Goal: Task Accomplishment & Management: Use online tool/utility

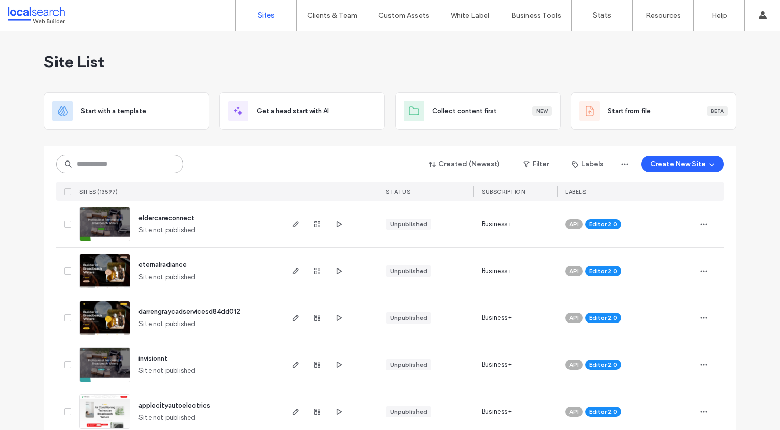
click at [88, 158] on input at bounding box center [119, 164] width 127 height 18
paste input "********"
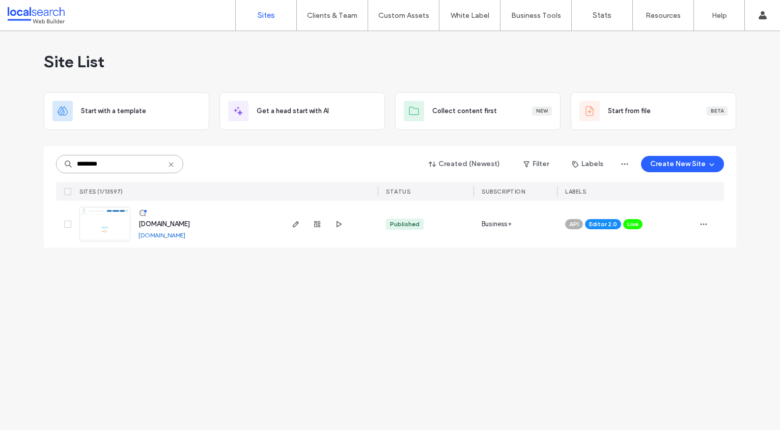
type input "********"
click at [169, 224] on span "www.equine-alliance.com.au" at bounding box center [164, 224] width 51 height 8
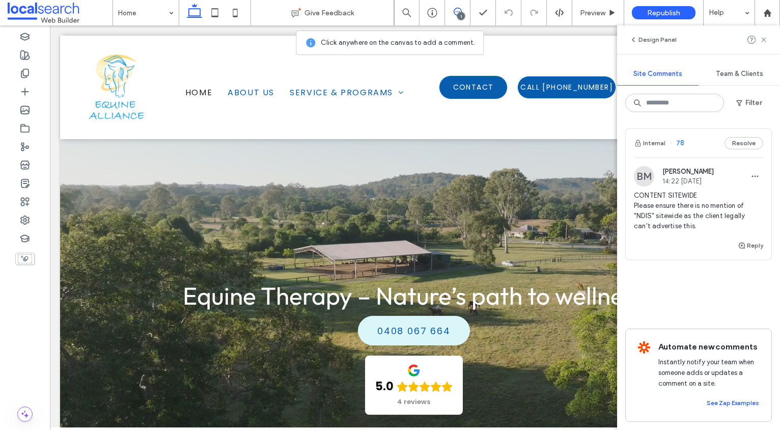
click at [660, 208] on span "CONTENT SITEWIDE Please ensure there is no mention of "NDIS" sitewide as the cl…" at bounding box center [698, 211] width 129 height 41
click at [29, 74] on use at bounding box center [24, 73] width 7 height 9
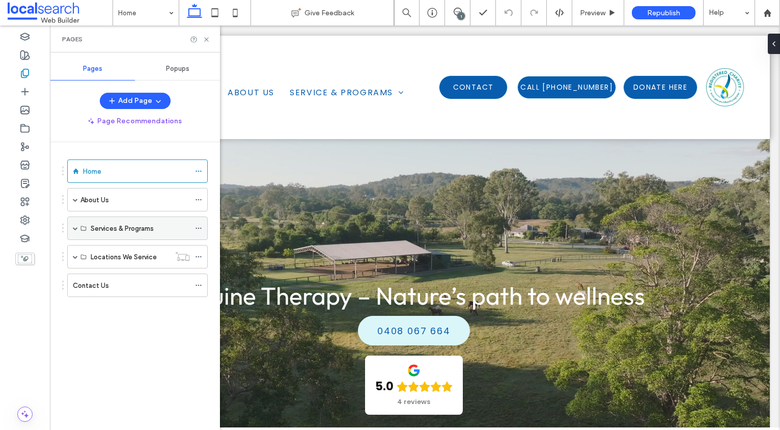
click at [74, 227] on span at bounding box center [75, 228] width 5 height 5
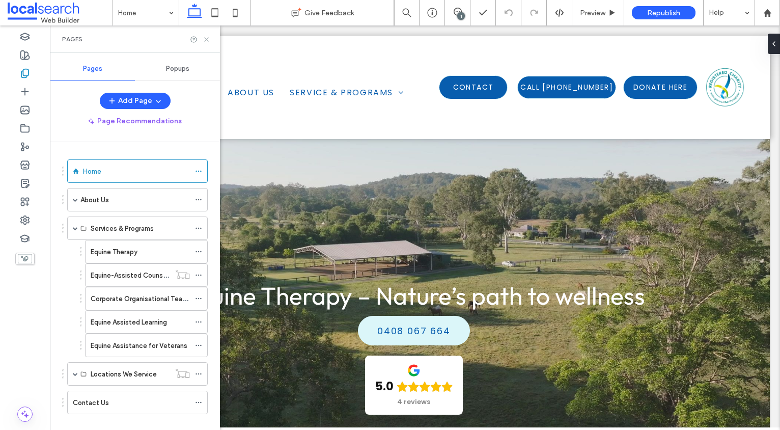
click at [209, 38] on icon at bounding box center [207, 40] width 8 height 8
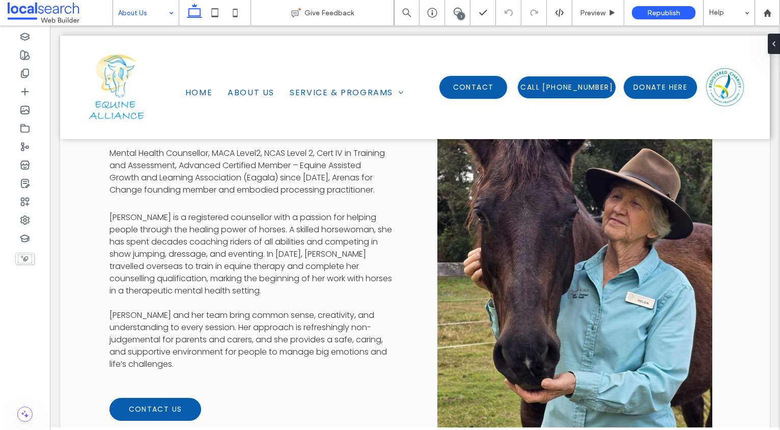
scroll to position [941, 0]
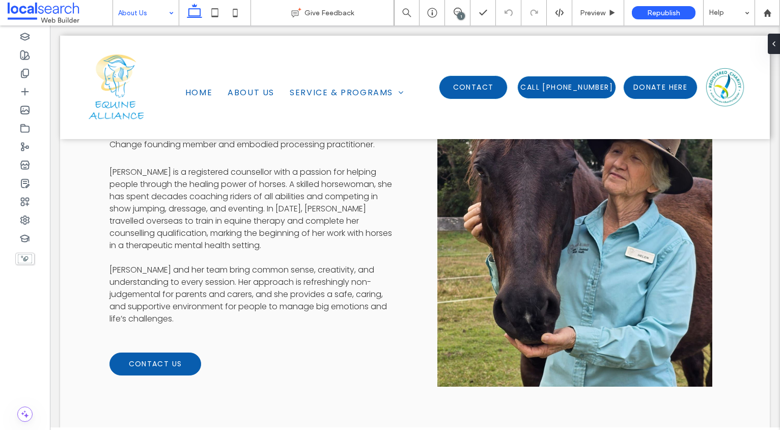
click at [138, 17] on input at bounding box center [143, 12] width 50 height 25
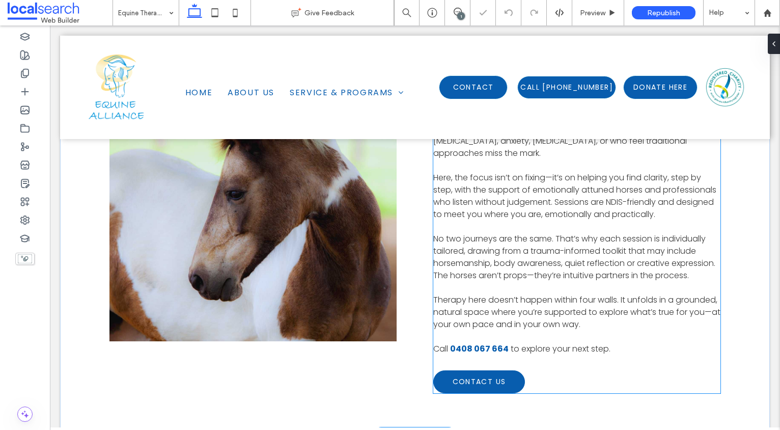
click at [574, 220] on span "Here, the focus isn’t on fixing—it’s on helping you find clarity, step by step,…" at bounding box center [575, 196] width 283 height 48
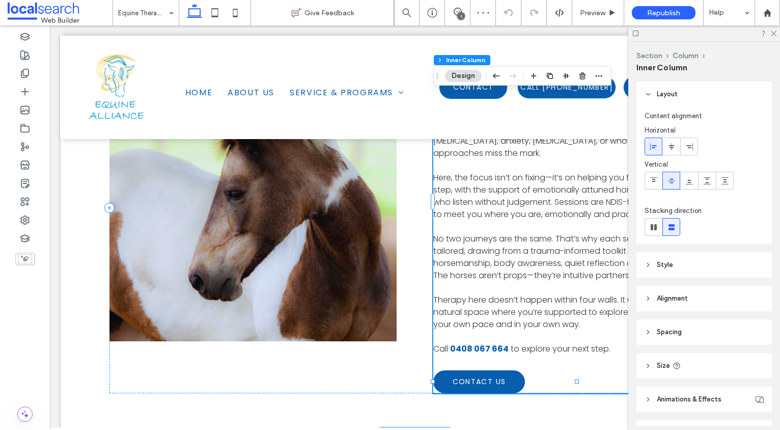
click at [603, 220] on span "Here, the focus isn’t on fixing—it’s on helping you find clarity, step by step,…" at bounding box center [575, 196] width 283 height 48
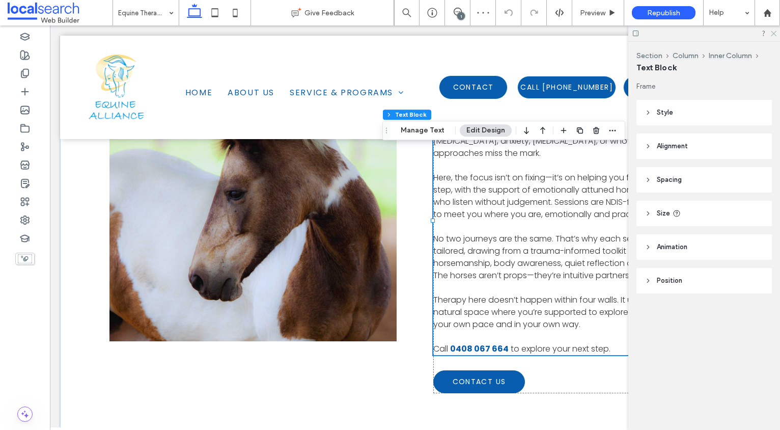
click at [771, 31] on icon at bounding box center [773, 33] width 7 height 7
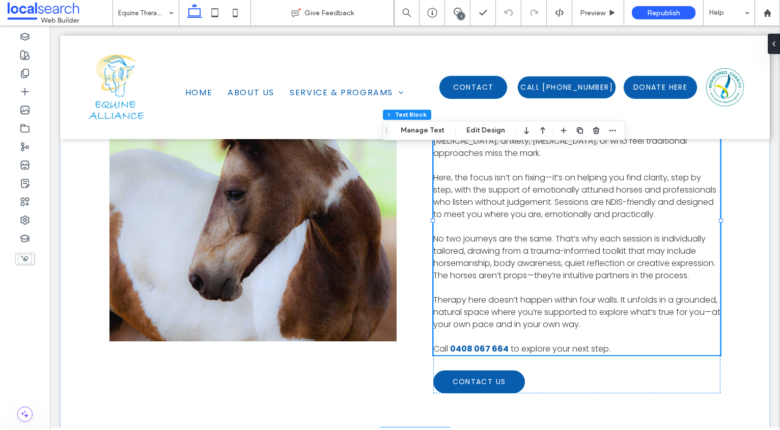
click at [666, 220] on span "Here, the focus isn’t on fixing—it’s on helping you find clarity, step by step,…" at bounding box center [575, 196] width 283 height 48
type input "*******"
type input "**"
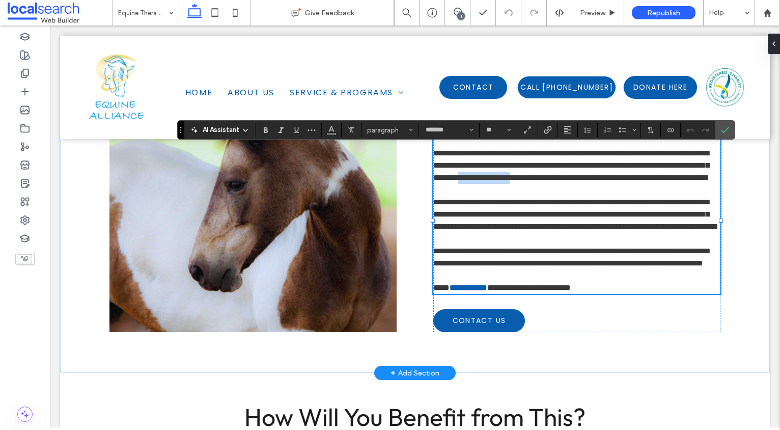
drag, startPoint x: 672, startPoint y: 240, endPoint x: 610, endPoint y: 239, distance: 62.2
click at [610, 181] on span "**********" at bounding box center [572, 165] width 276 height 32
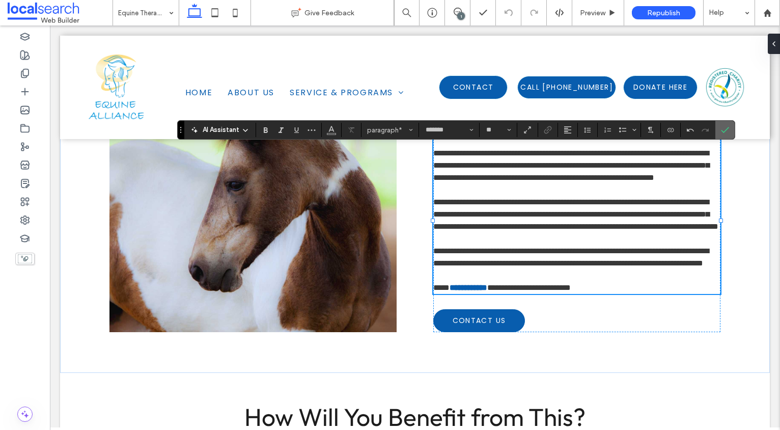
click at [729, 131] on icon "Confirm" at bounding box center [725, 130] width 8 height 8
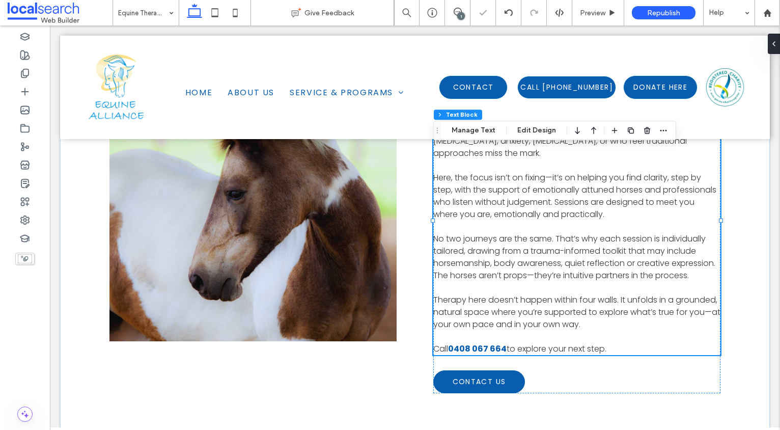
scroll to position [1730, 0]
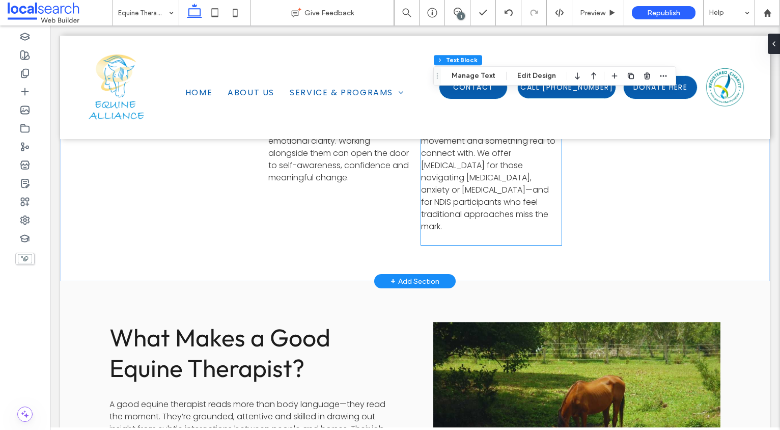
click at [497, 228] on span "Some people talk their way through healing. Others need movement and something …" at bounding box center [488, 172] width 134 height 122
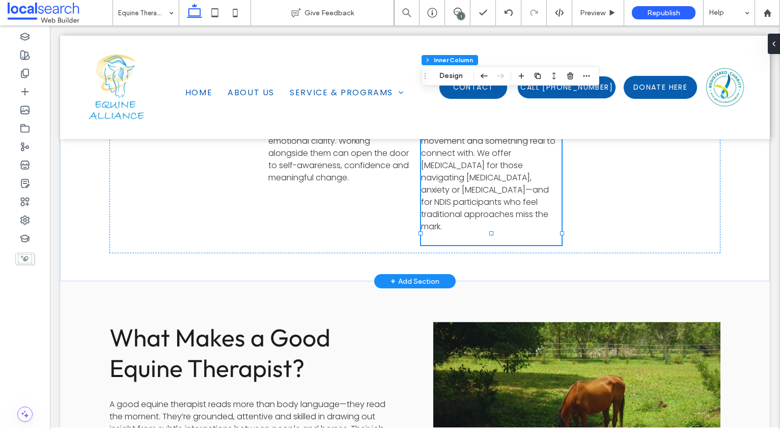
click at [486, 225] on span "Some people talk their way through healing. Others need movement and something …" at bounding box center [488, 172] width 134 height 122
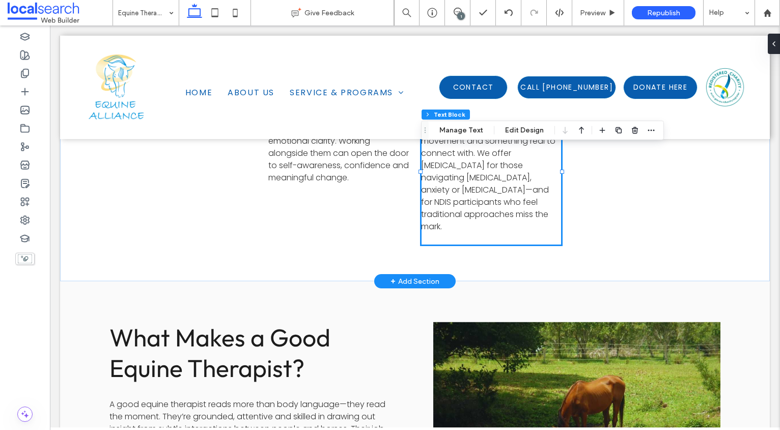
click at [481, 224] on span "Some people talk their way through healing. Others need movement and something …" at bounding box center [488, 172] width 134 height 122
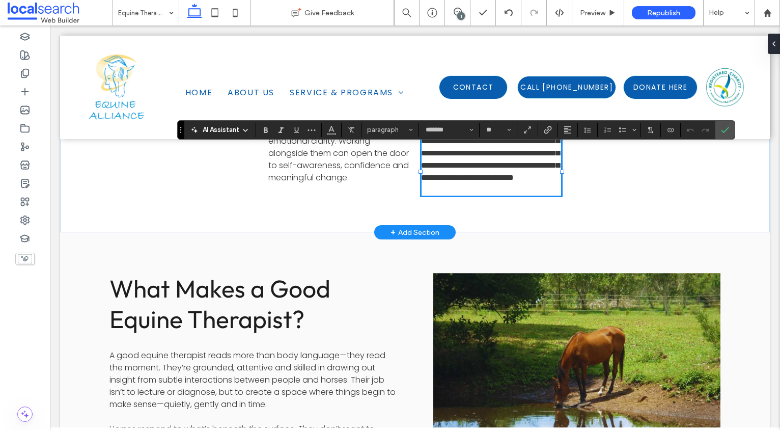
click at [476, 181] on span "**********" at bounding box center [490, 147] width 139 height 69
drag, startPoint x: 476, startPoint y: 228, endPoint x: 546, endPoint y: 247, distance: 71.8
click at [546, 184] on p "**********" at bounding box center [491, 147] width 141 height 73
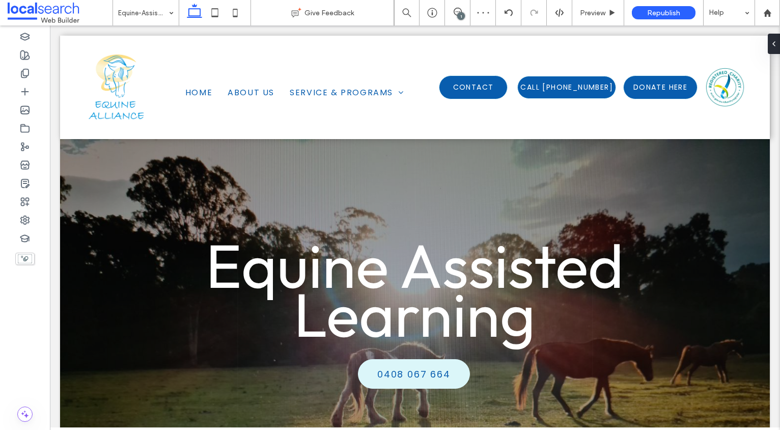
scroll to position [0, 0]
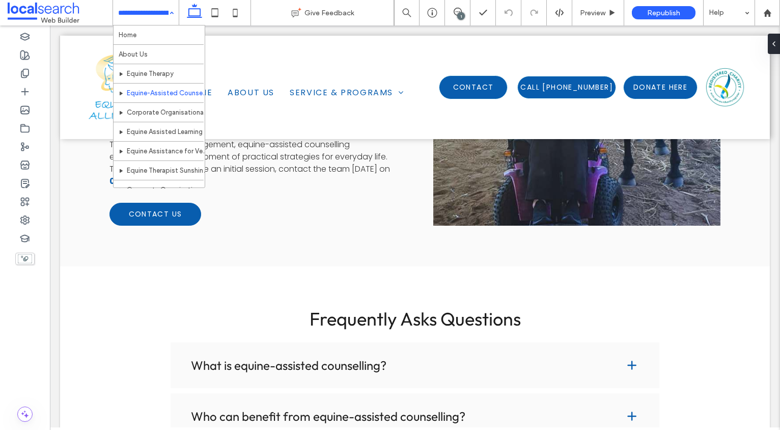
scroll to position [1025, 0]
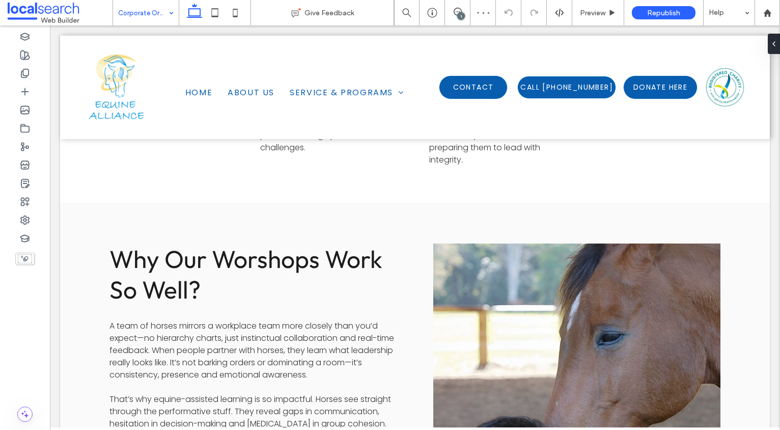
scroll to position [1418, 0]
click at [150, 10] on input at bounding box center [143, 12] width 50 height 25
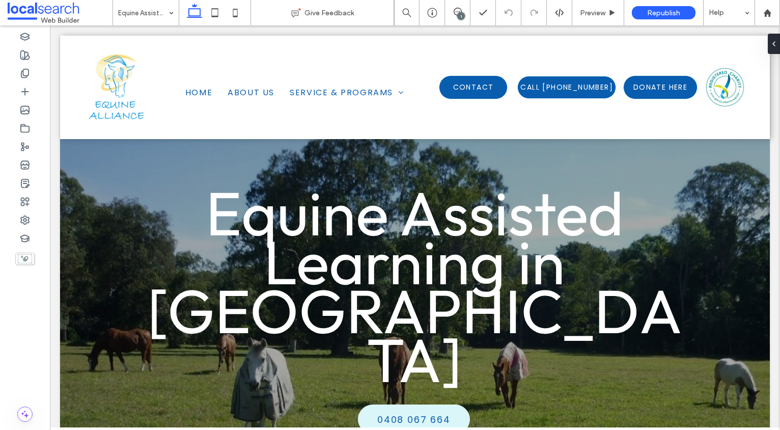
scroll to position [0, 0]
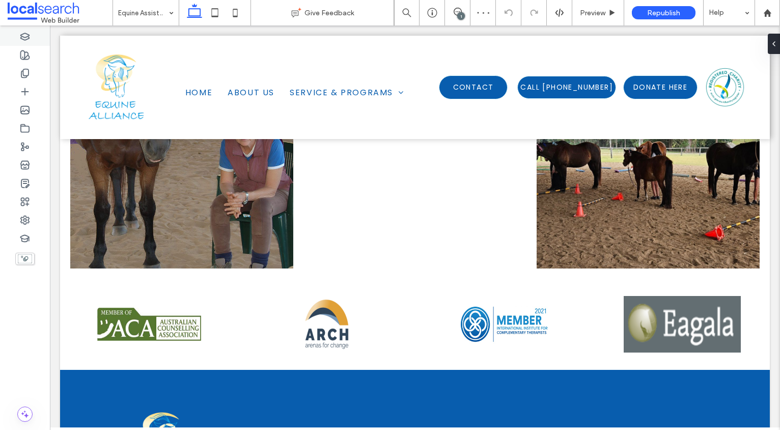
scroll to position [1652, 0]
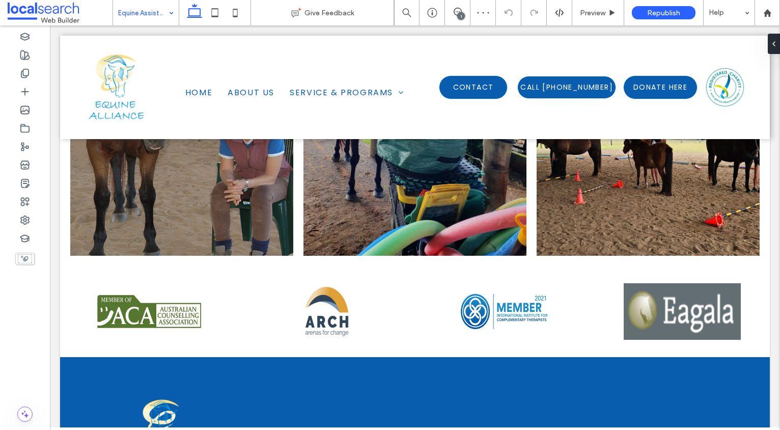
click at [156, 16] on input at bounding box center [143, 12] width 50 height 25
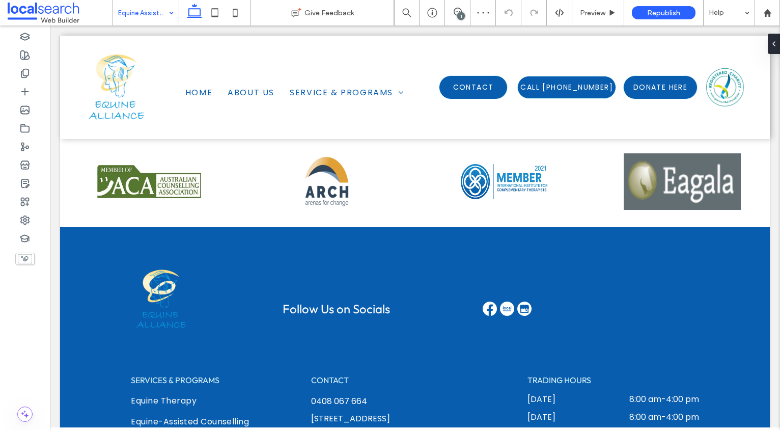
scroll to position [1582, 0]
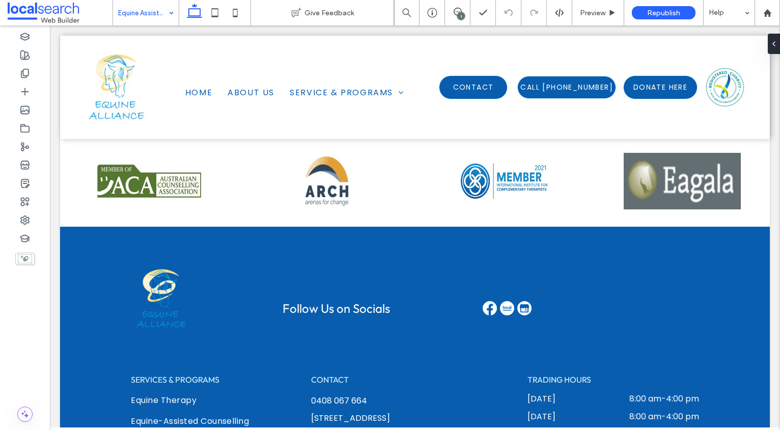
click at [134, 14] on input at bounding box center [143, 12] width 50 height 25
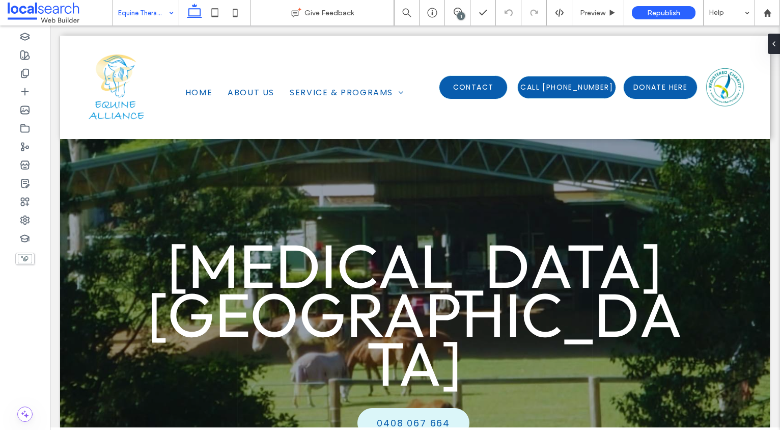
scroll to position [0, 0]
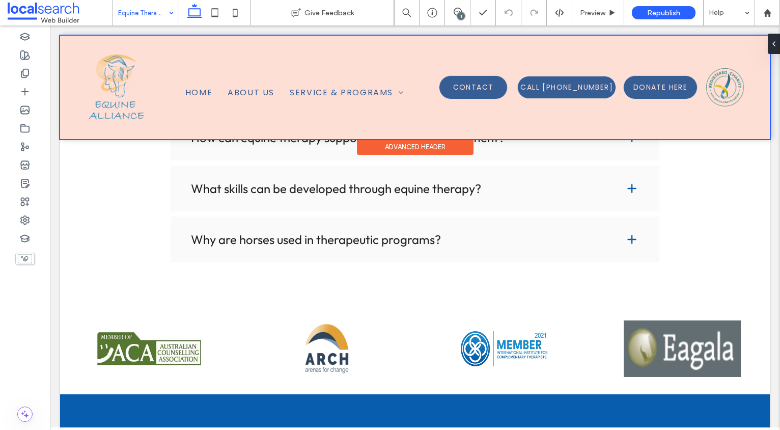
scroll to position [1471, 0]
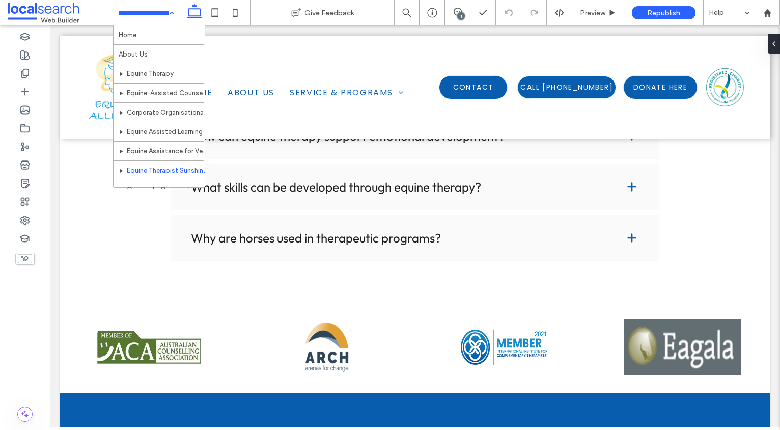
click at [147, 12] on input at bounding box center [143, 12] width 50 height 25
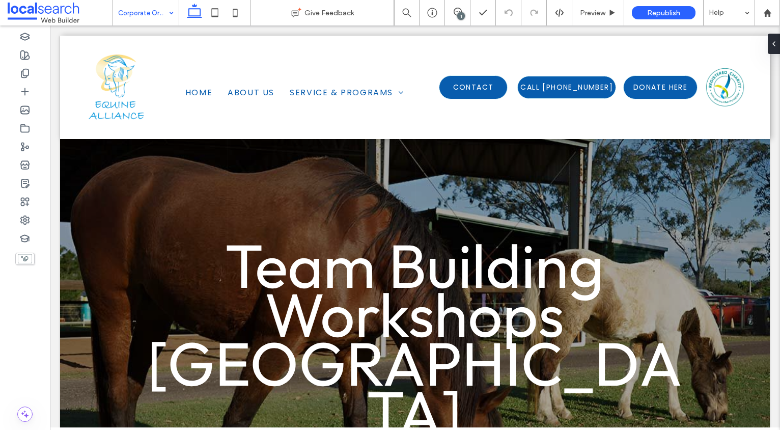
scroll to position [0, 0]
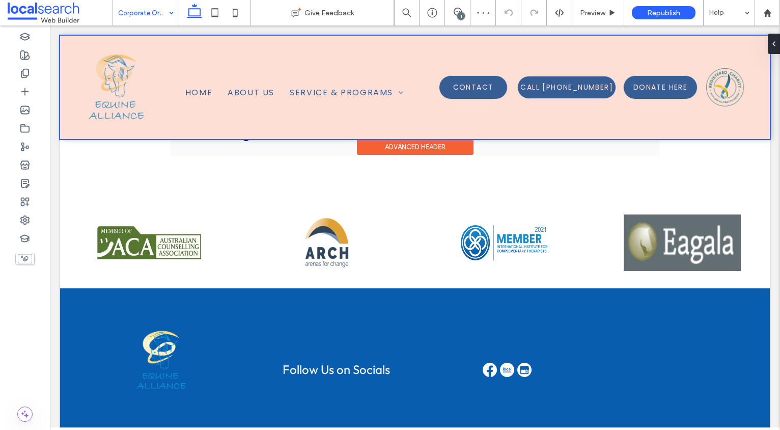
scroll to position [1887, 0]
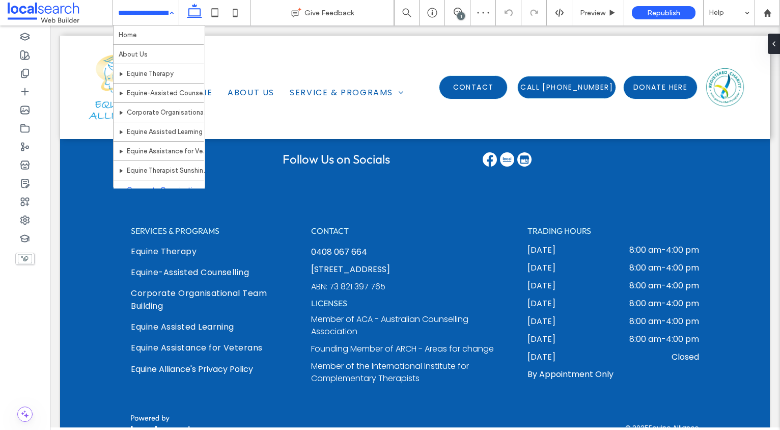
click at [142, 24] on input at bounding box center [143, 12] width 50 height 25
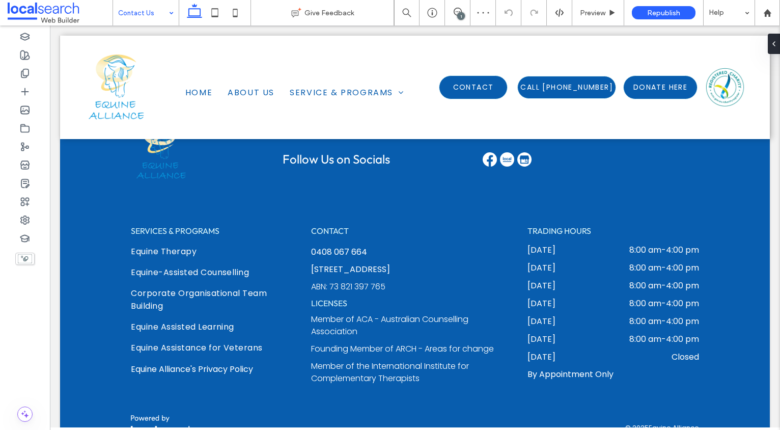
click at [161, 8] on input at bounding box center [143, 12] width 50 height 25
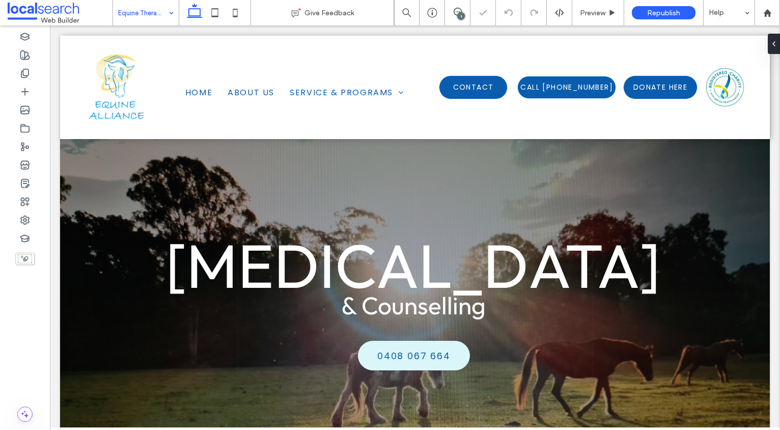
scroll to position [2741, 0]
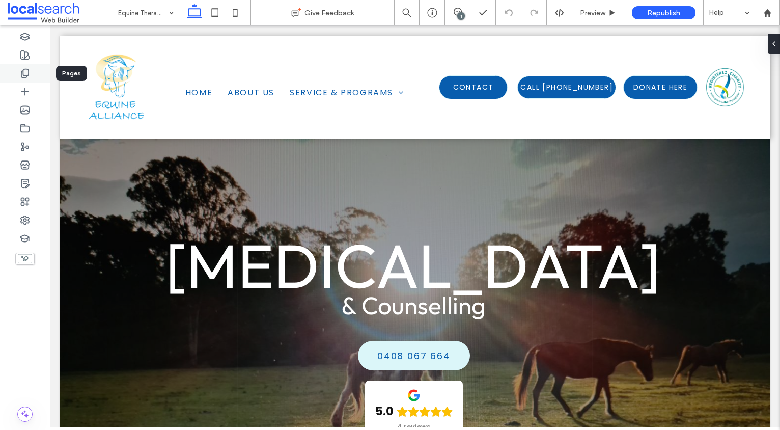
drag, startPoint x: 29, startPoint y: 75, endPoint x: 15, endPoint y: 75, distance: 13.8
click at [28, 74] on icon at bounding box center [25, 73] width 10 height 10
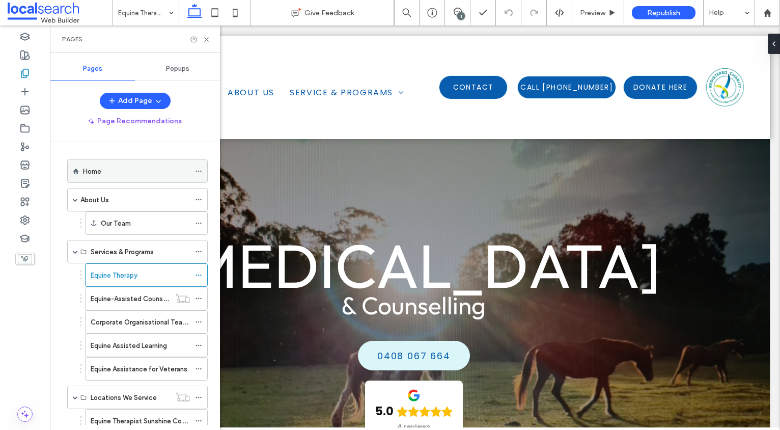
click at [196, 173] on icon at bounding box center [198, 171] width 7 height 7
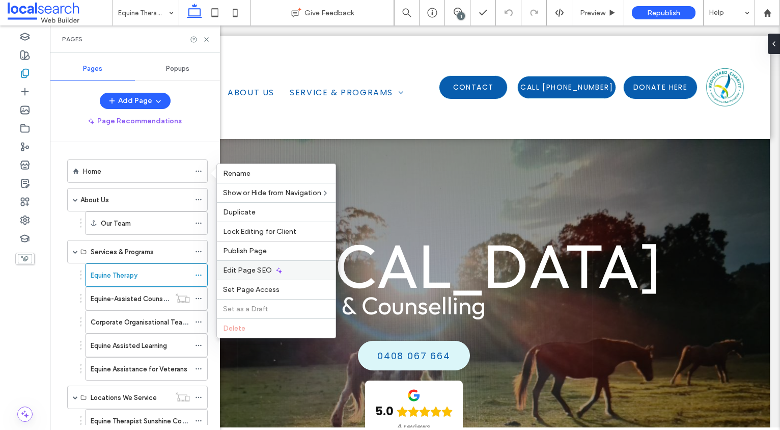
click at [237, 264] on div "Edit Page SEO" at bounding box center [276, 269] width 119 height 19
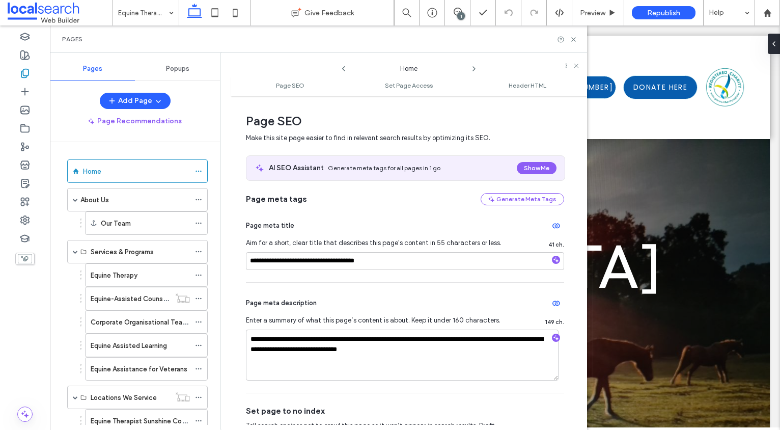
click at [473, 68] on icon at bounding box center [474, 69] width 8 height 8
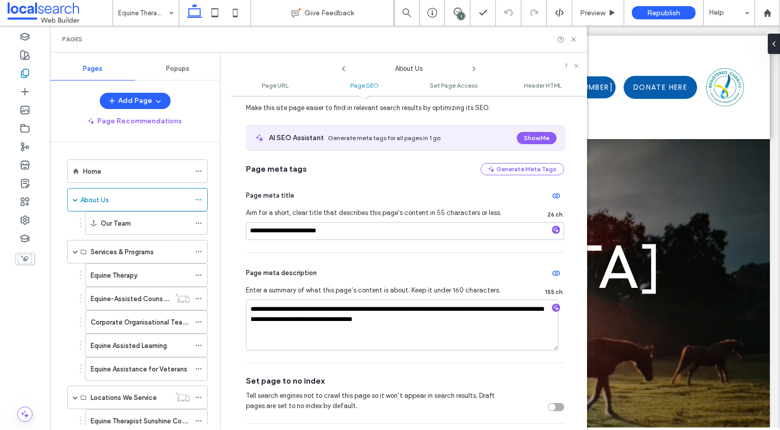
scroll to position [168, 0]
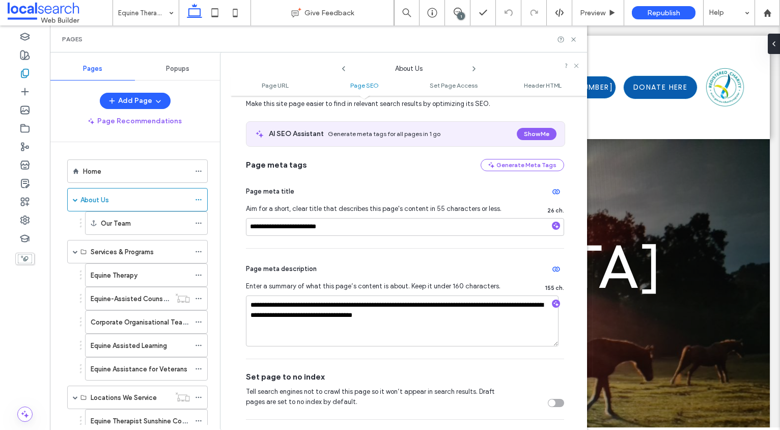
click at [476, 68] on icon at bounding box center [474, 69] width 8 height 8
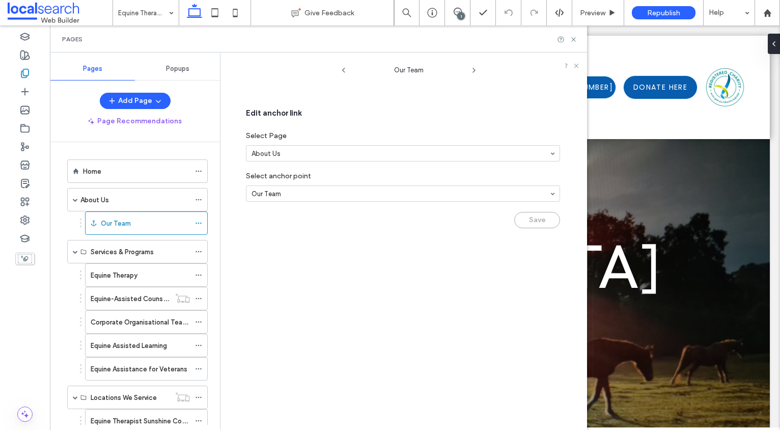
click at [473, 71] on icon at bounding box center [474, 70] width 8 height 8
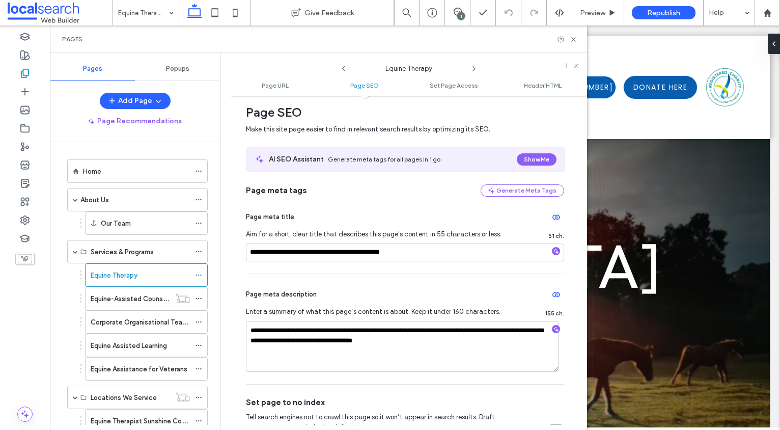
scroll to position [145, 0]
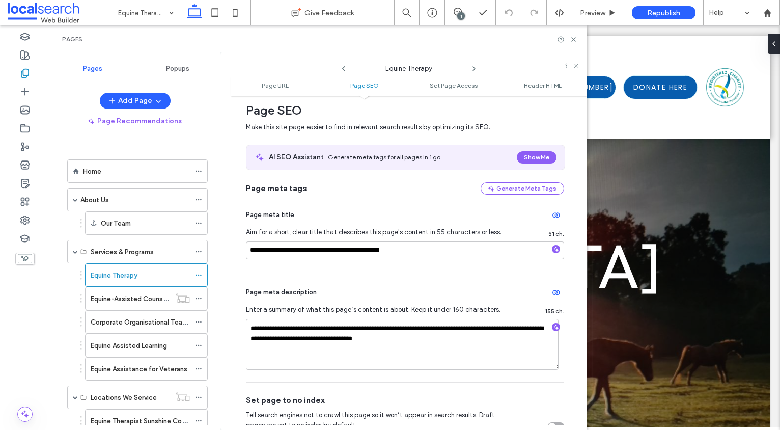
click at [473, 68] on icon at bounding box center [474, 69] width 8 height 8
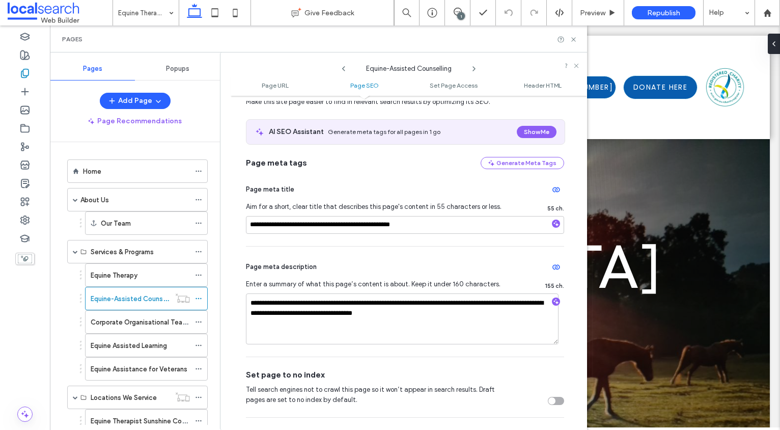
scroll to position [172, 0]
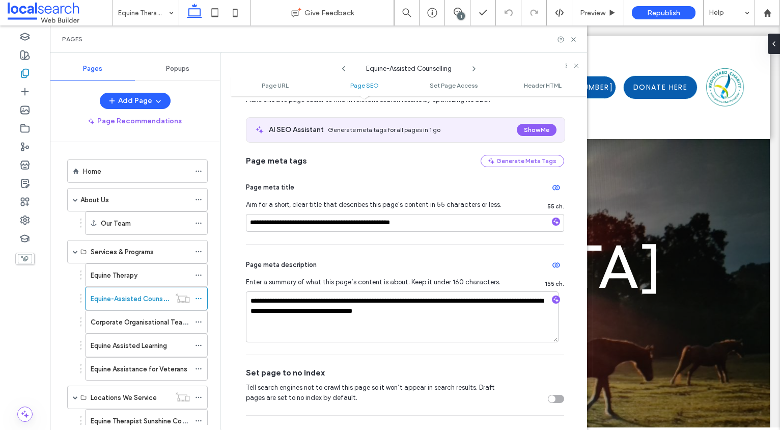
click at [476, 65] on icon at bounding box center [474, 69] width 8 height 8
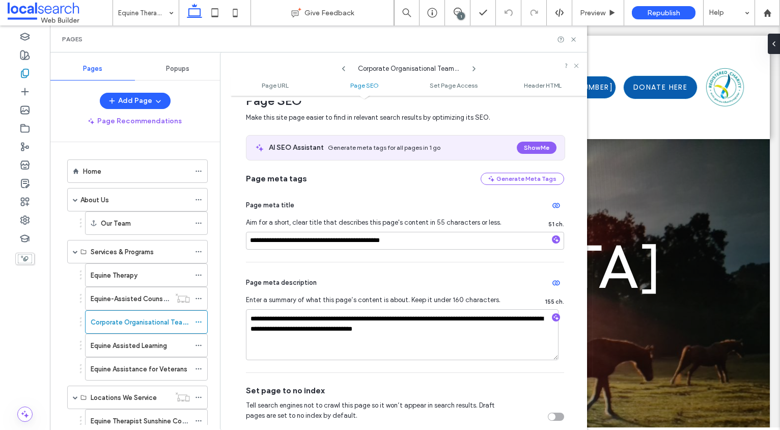
scroll to position [155, 0]
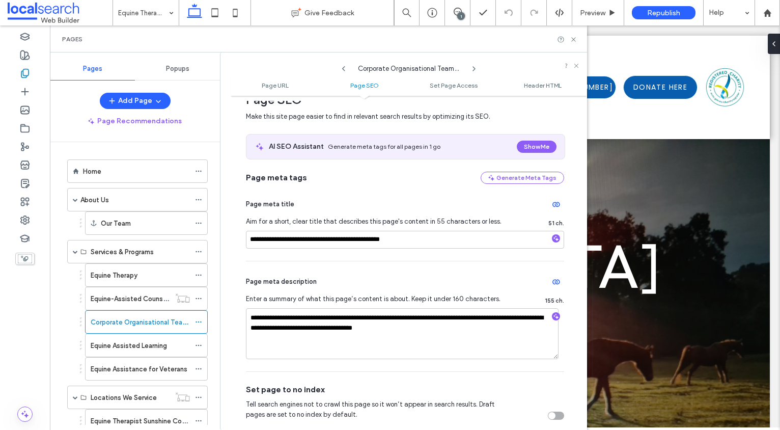
click at [473, 68] on icon at bounding box center [474, 69] width 8 height 8
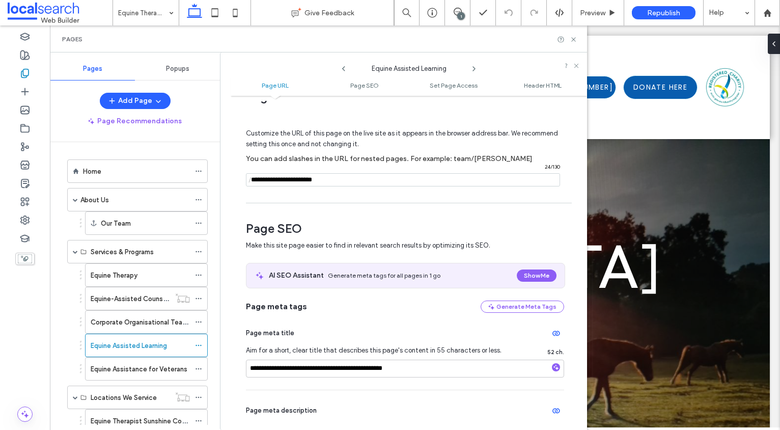
scroll to position [0, 0]
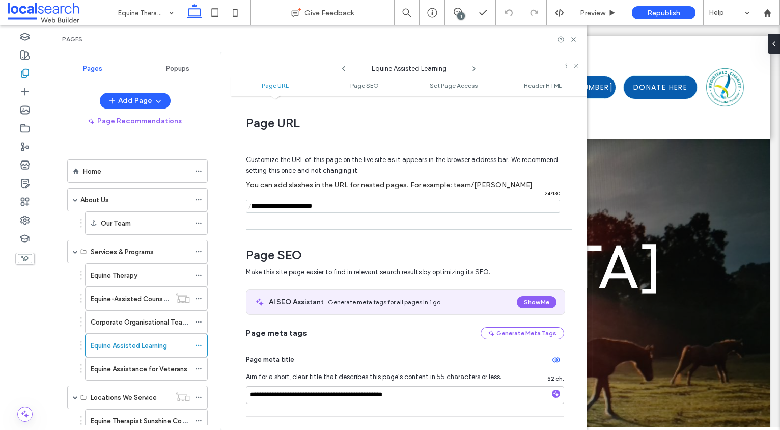
click at [475, 68] on use at bounding box center [474, 69] width 2 height 4
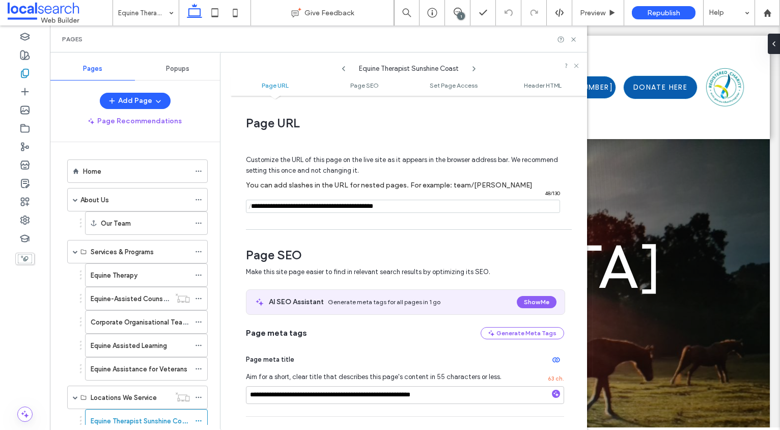
click at [474, 69] on icon at bounding box center [474, 69] width 8 height 8
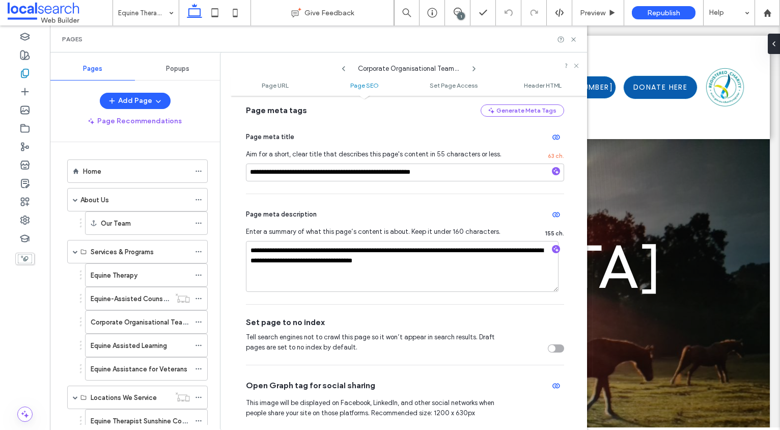
scroll to position [224, 0]
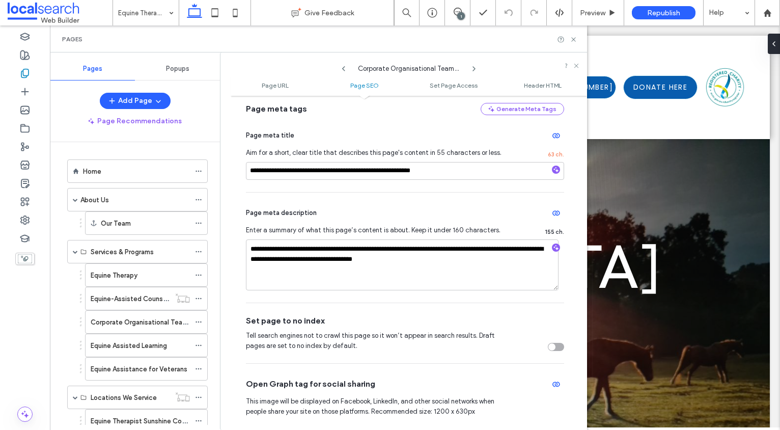
click at [474, 69] on icon at bounding box center [474, 69] width 8 height 8
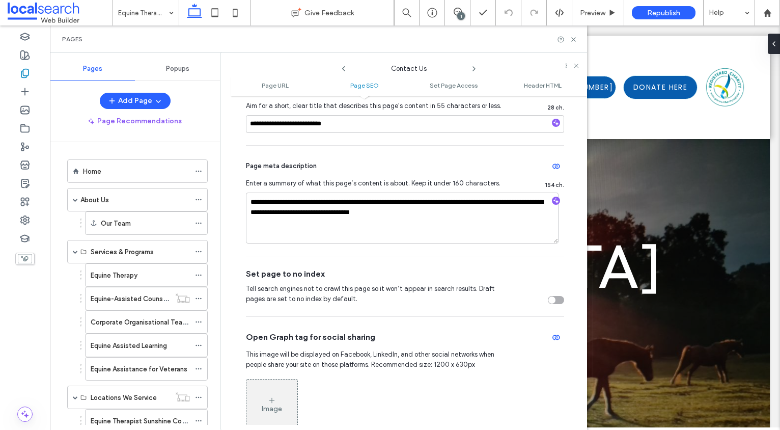
scroll to position [275, 0]
